Goal: Task Accomplishment & Management: Complete application form

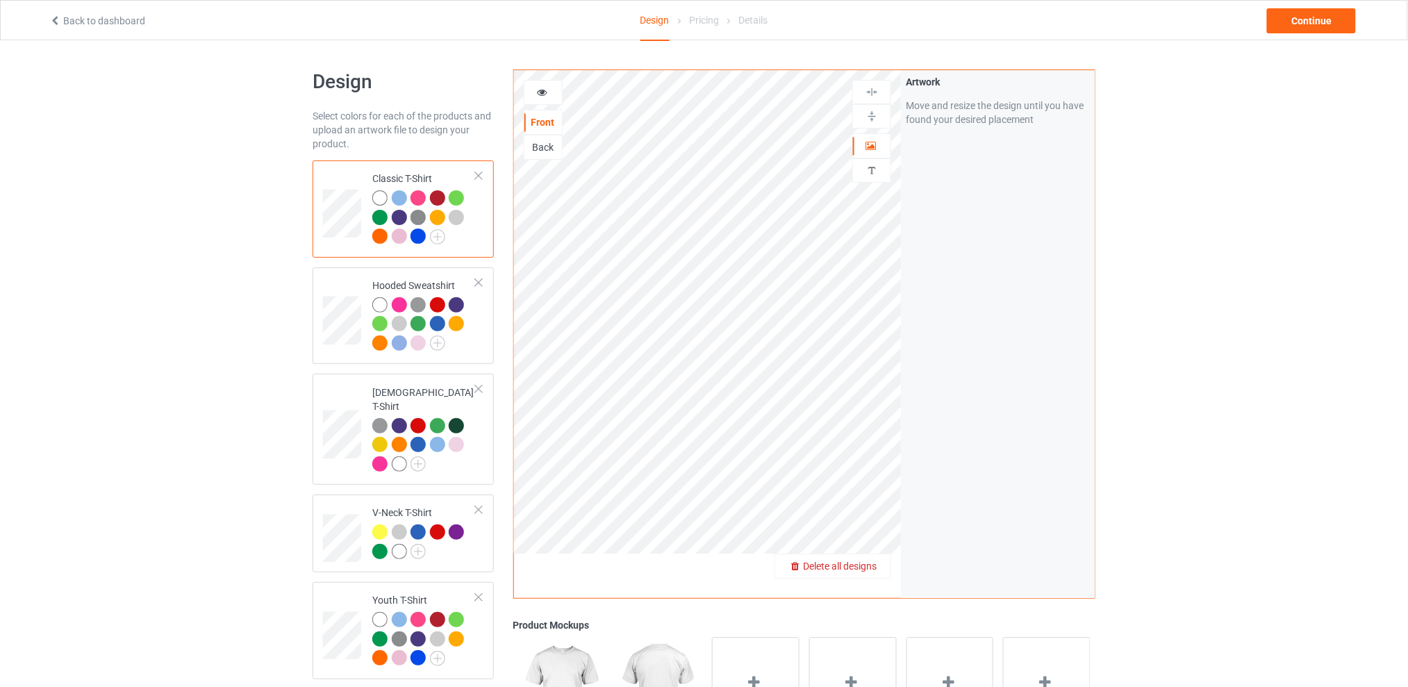
click at [873, 566] on span "Delete all designs" at bounding box center [840, 566] width 74 height 11
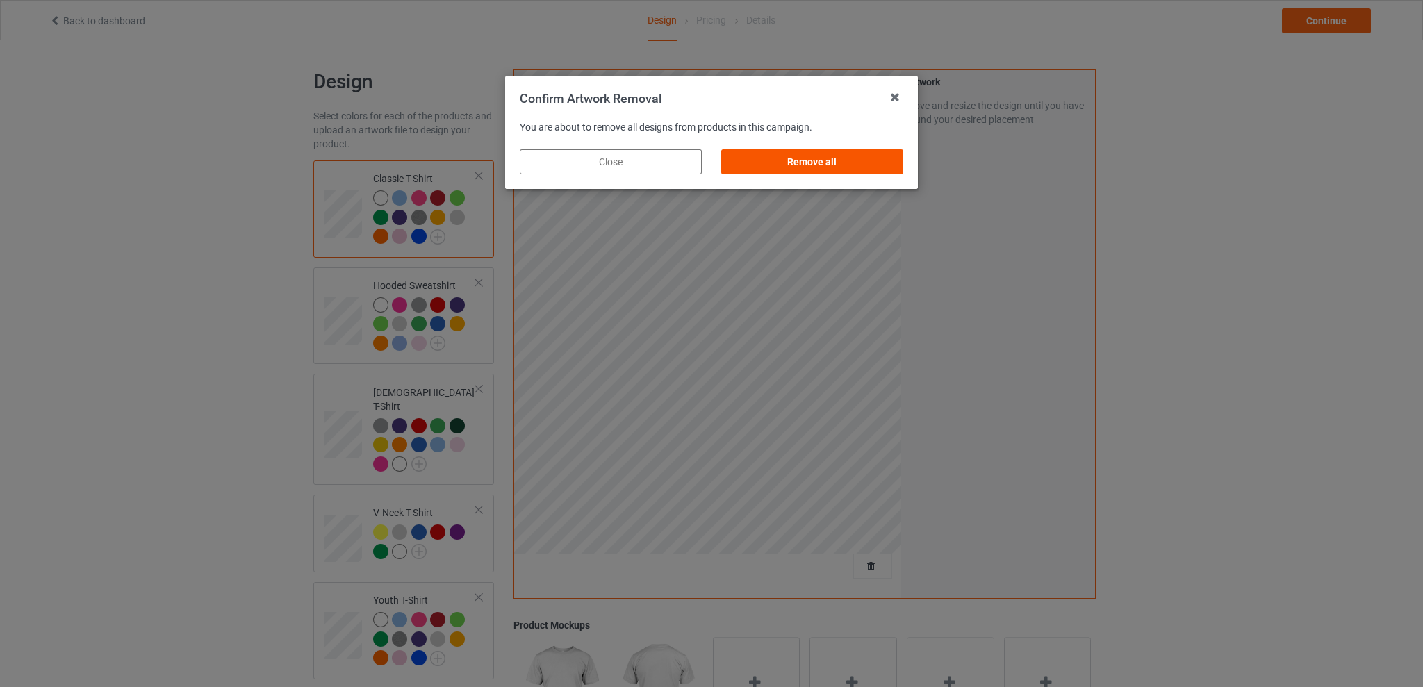
click at [798, 153] on div "Remove all" at bounding box center [812, 161] width 182 height 25
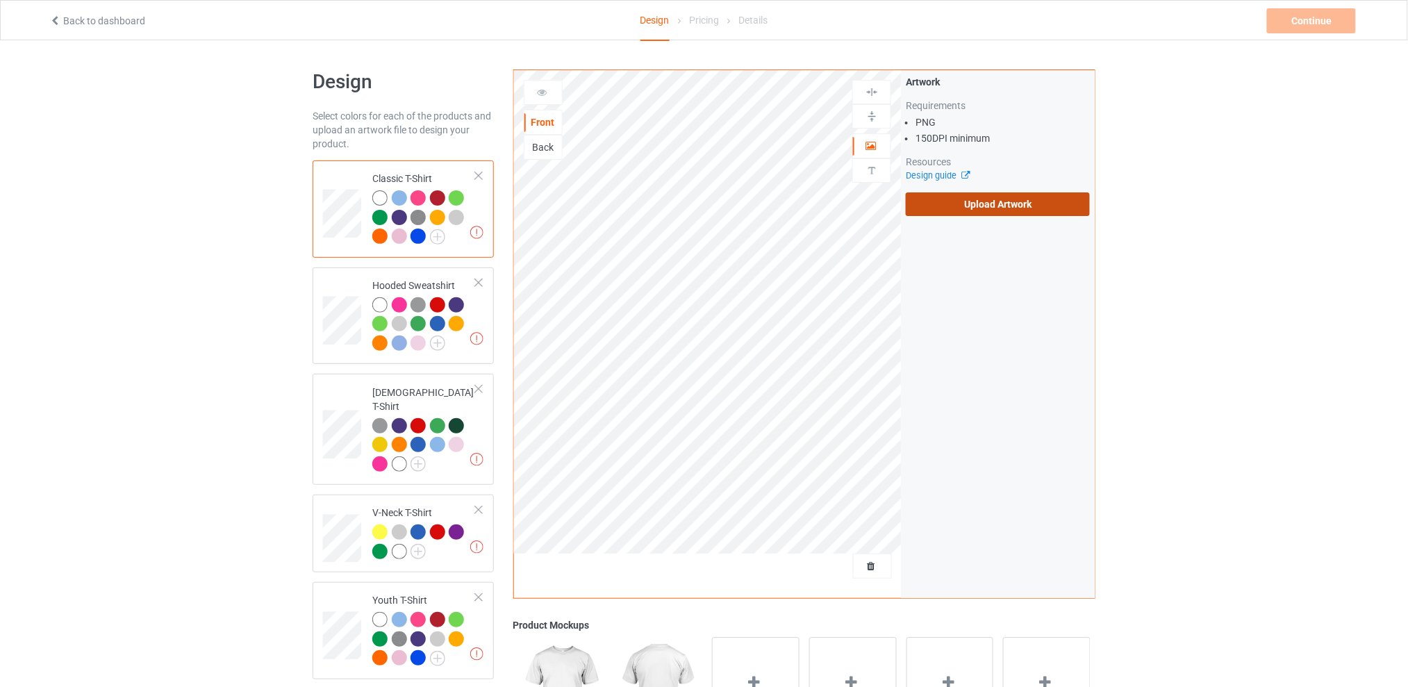
click at [953, 203] on label "Upload Artwork" at bounding box center [998, 204] width 184 height 24
click at [0, 0] on input "Upload Artwork" at bounding box center [0, 0] width 0 height 0
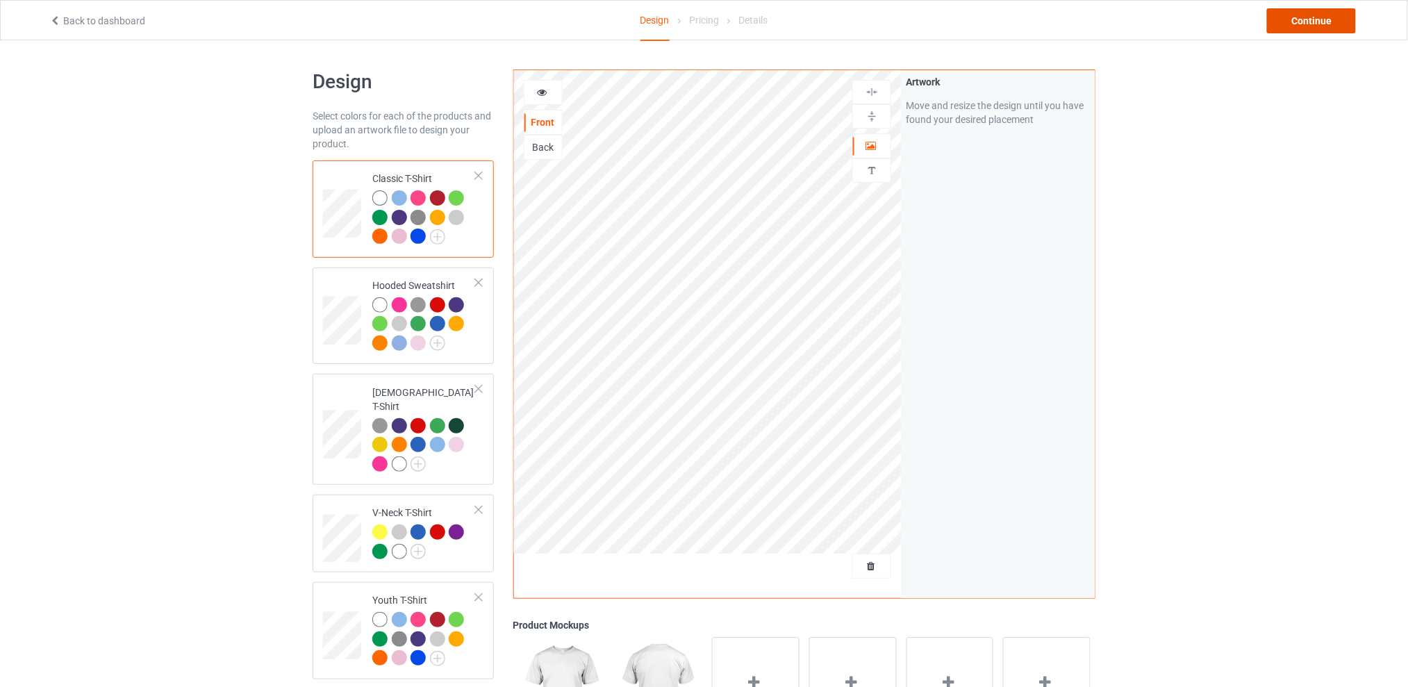
click at [1296, 21] on div "Continue" at bounding box center [1311, 20] width 89 height 25
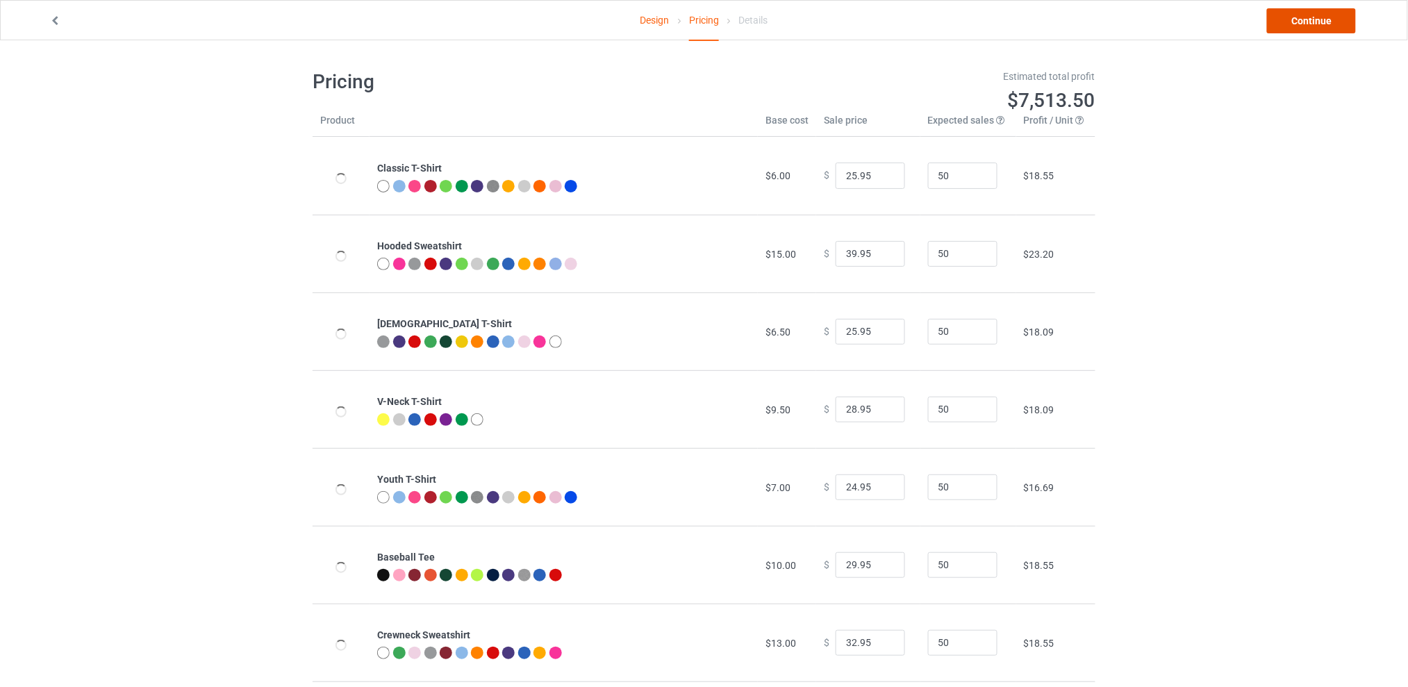
click at [1287, 28] on link "Continue" at bounding box center [1311, 20] width 89 height 25
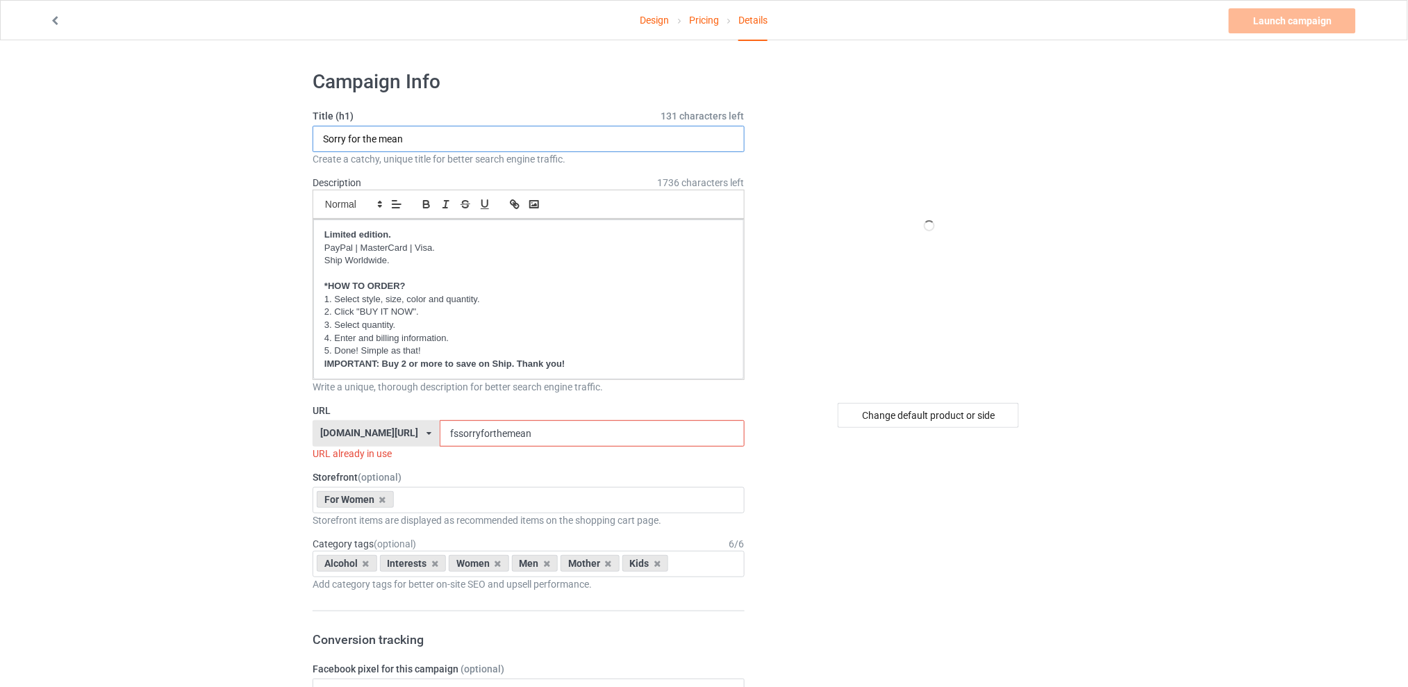
drag, startPoint x: 437, startPoint y: 135, endPoint x: 275, endPoint y: 138, distance: 161.9
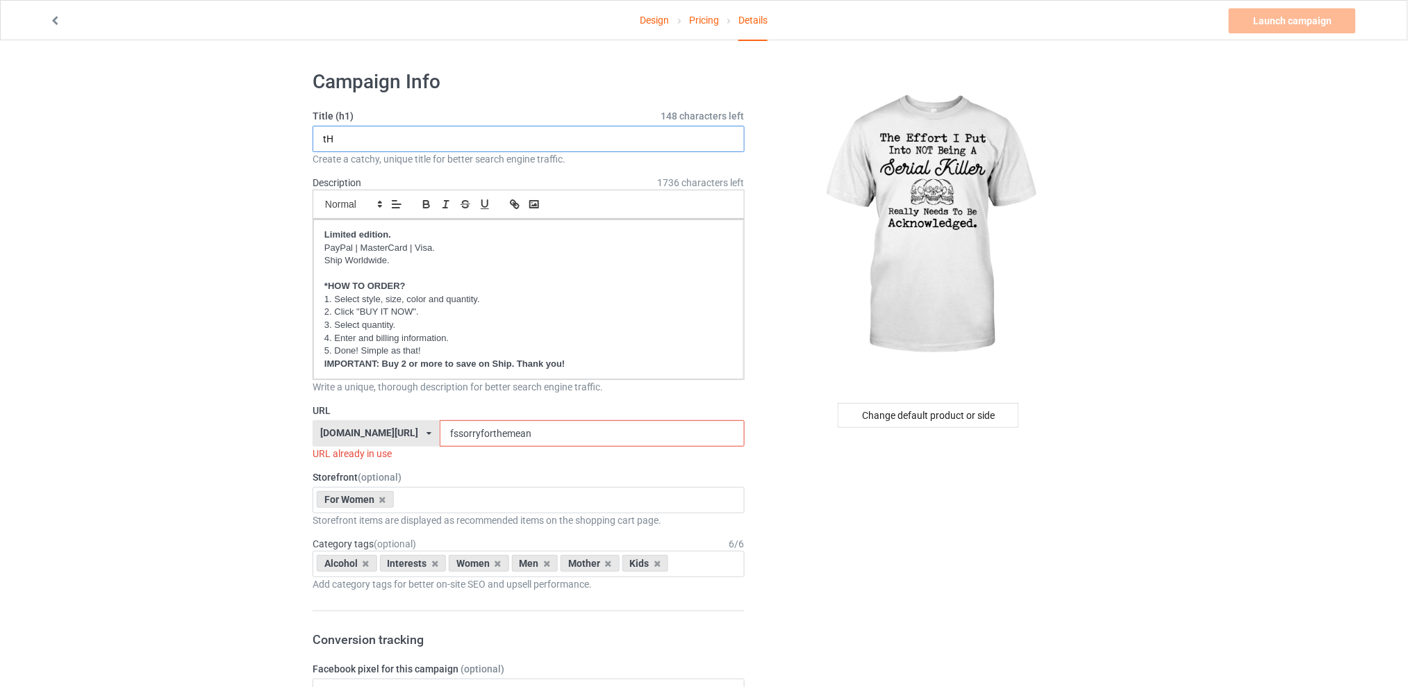
type input "t"
type input "The effort i put into not being a serial killer"
drag, startPoint x: 545, startPoint y: 436, endPoint x: 450, endPoint y: 436, distance: 95.2
click at [450, 436] on input "fssorryforthemean" at bounding box center [592, 433] width 304 height 26
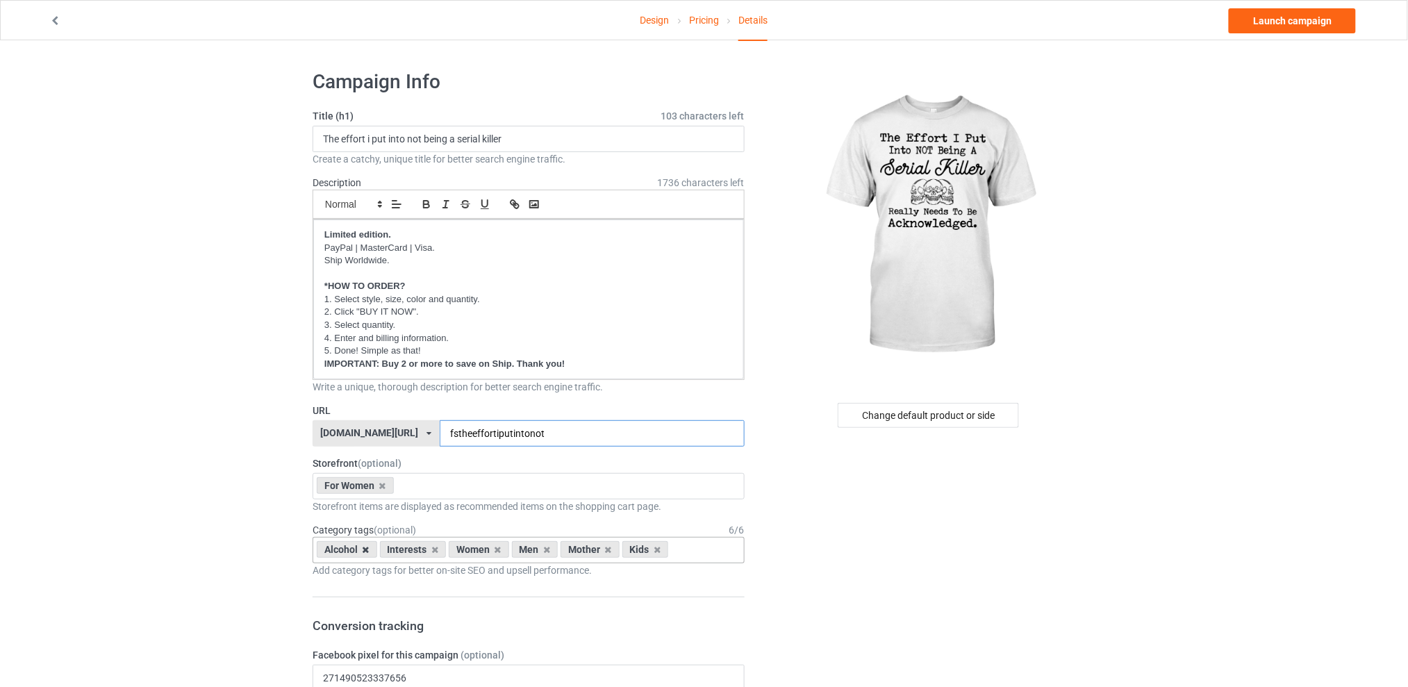
type input "fstheeffortiputintonot"
click at [368, 551] on icon at bounding box center [366, 549] width 7 height 9
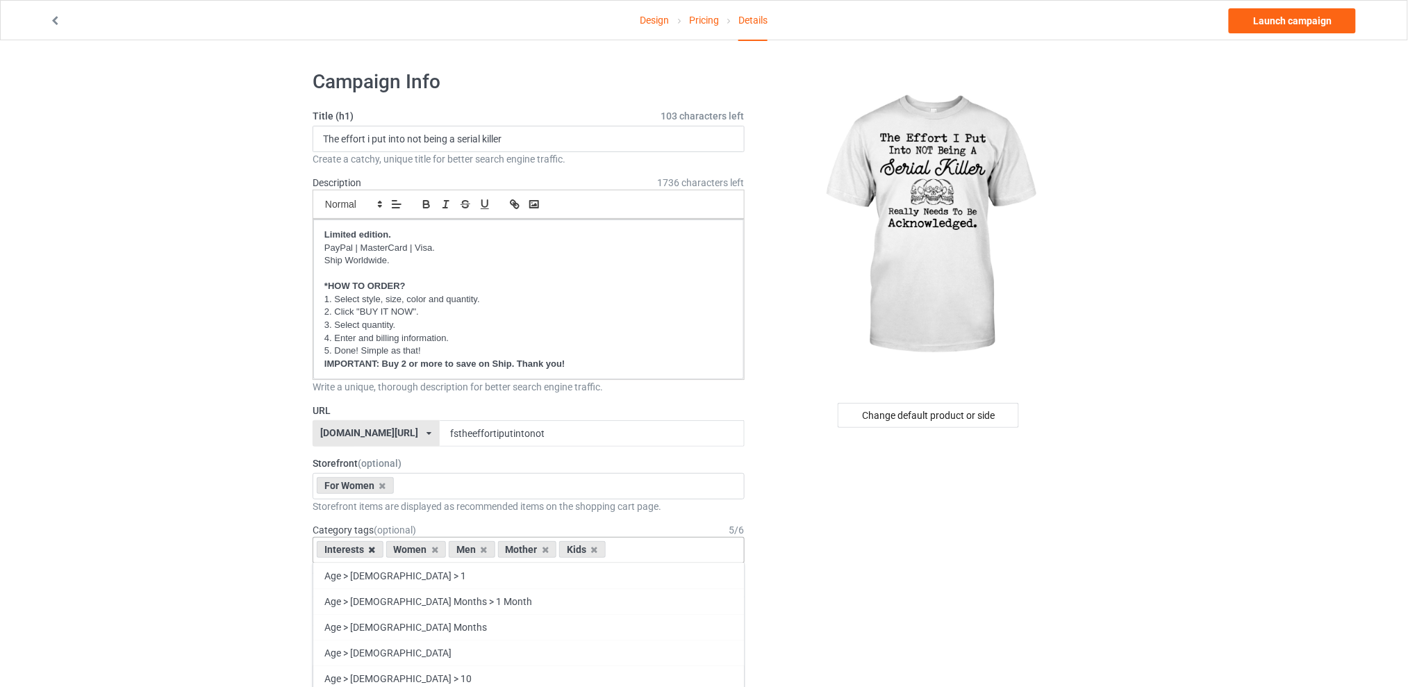
click at [369, 548] on icon at bounding box center [372, 549] width 7 height 9
click at [417, 553] on icon at bounding box center [414, 549] width 7 height 9
click at [426, 548] on icon at bounding box center [427, 549] width 7 height 9
click at [415, 550] on icon at bounding box center [414, 549] width 7 height 9
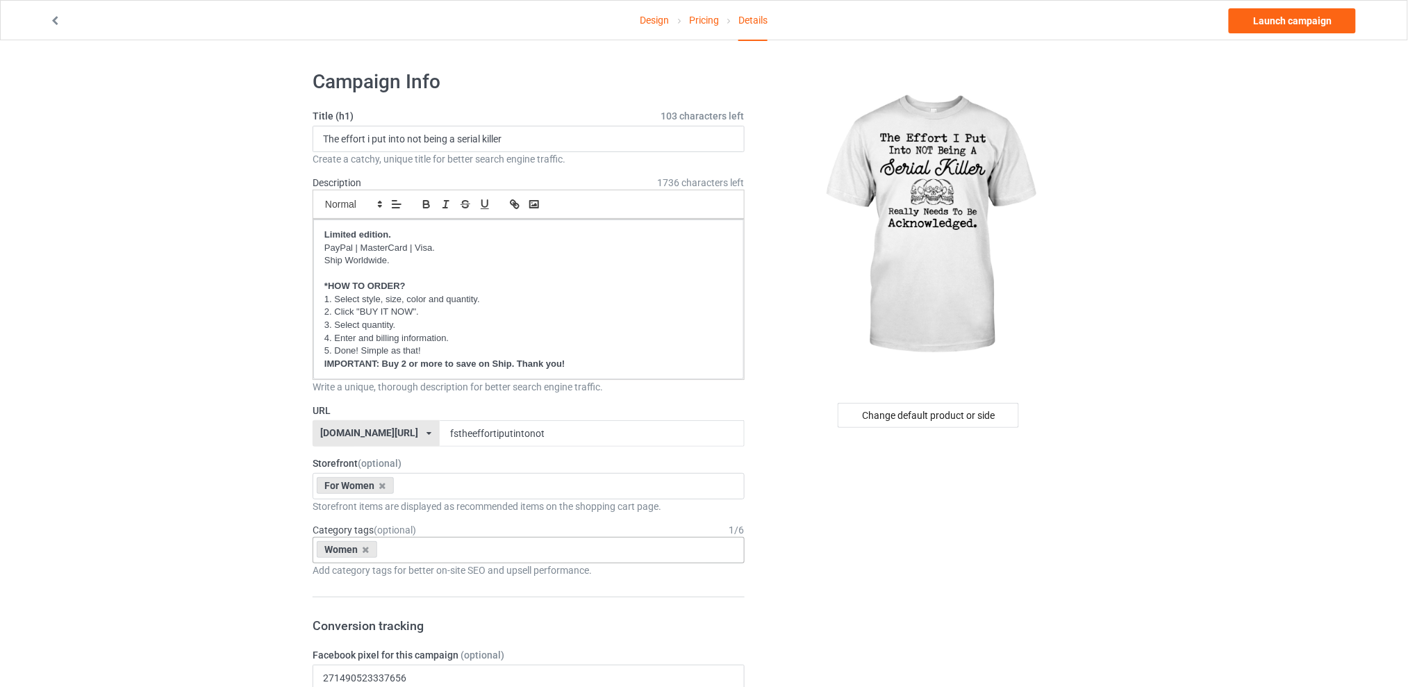
click at [656, 17] on link "Design" at bounding box center [655, 20] width 29 height 39
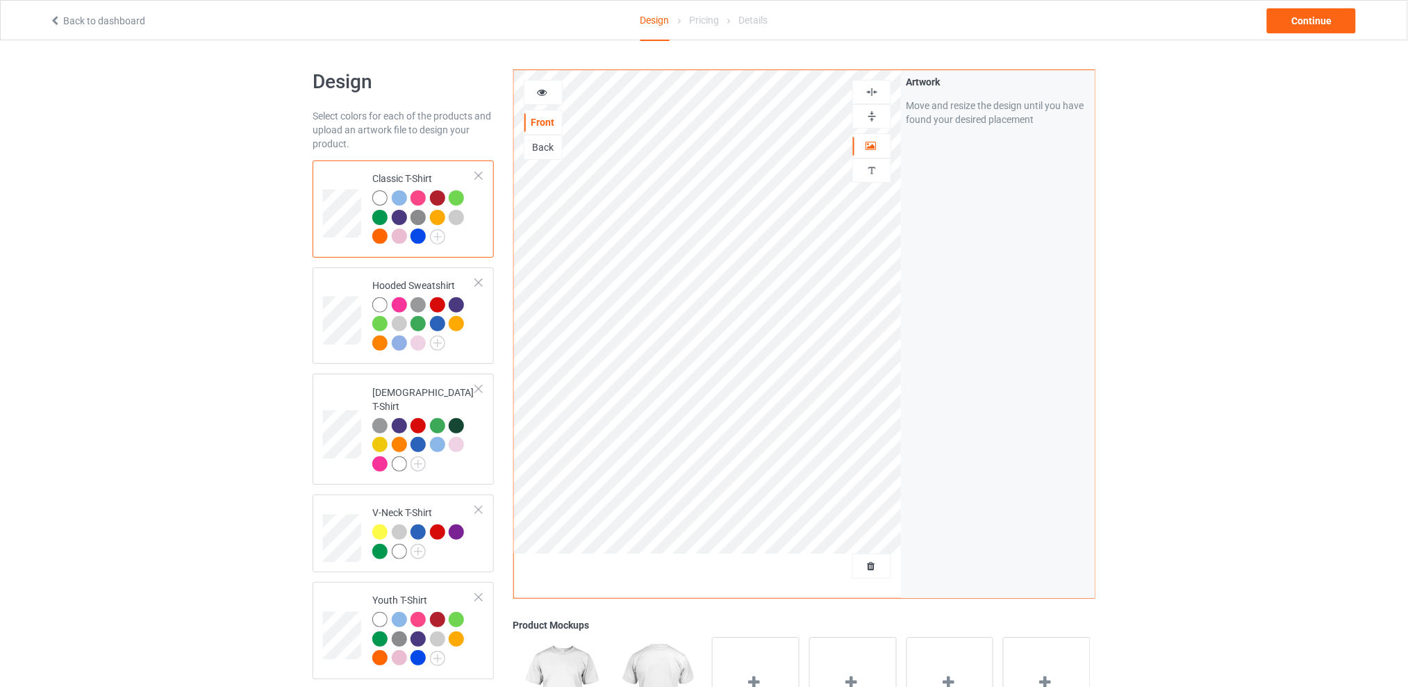
click at [1346, 230] on div "Design Select colors for each of the products and upload an artwork file to des…" at bounding box center [704, 566] width 1408 height 1053
click at [1238, 288] on div "Design Select colors for each of the products and upload an artwork file to des…" at bounding box center [704, 566] width 1408 height 1053
click at [1308, 22] on div "Continue" at bounding box center [1311, 20] width 89 height 25
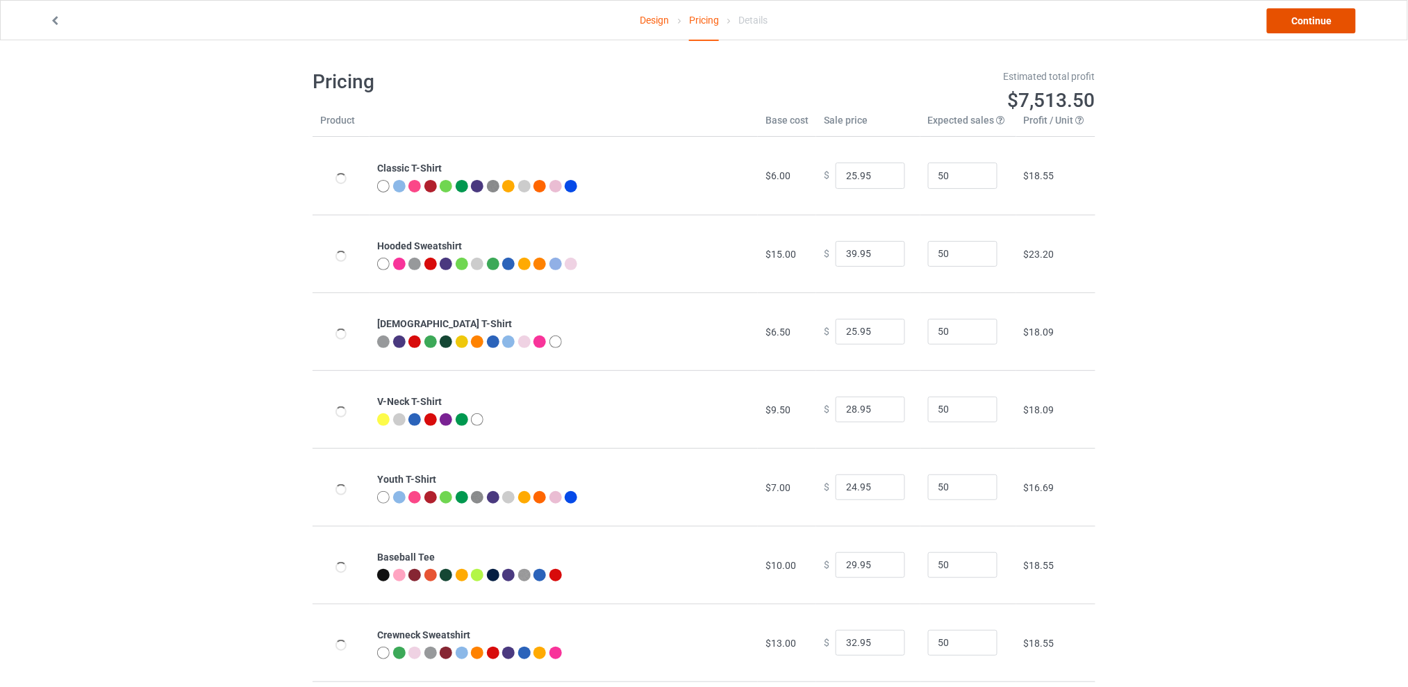
click at [1308, 22] on link "Continue" at bounding box center [1311, 20] width 89 height 25
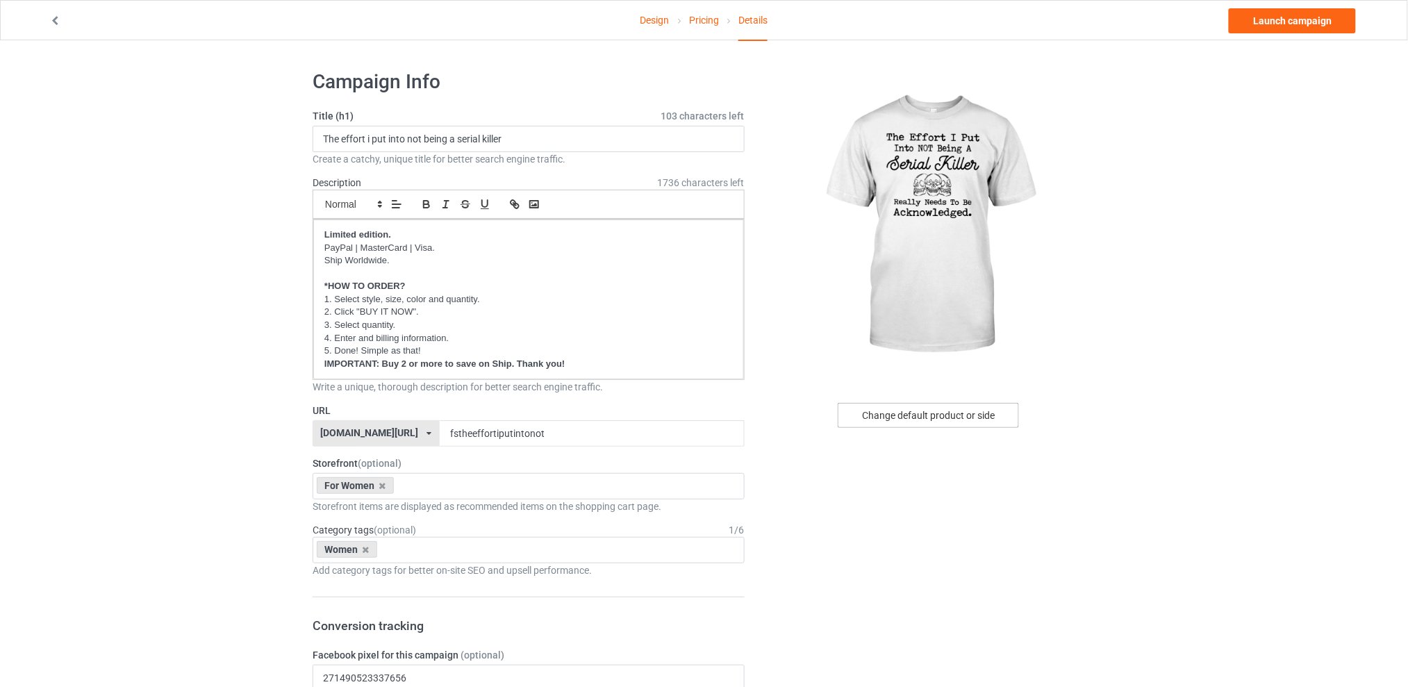
drag, startPoint x: 931, startPoint y: 418, endPoint x: 1304, endPoint y: 279, distance: 397.5
click at [1272, 19] on link "Launch campaign" at bounding box center [1292, 20] width 127 height 25
